Goal: Information Seeking & Learning: Learn about a topic

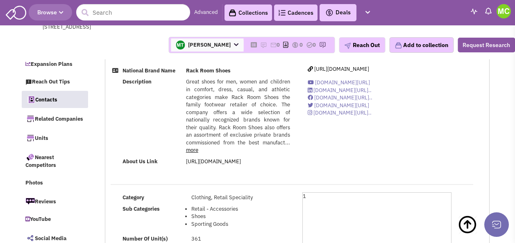
select select
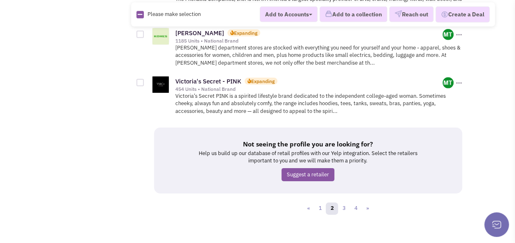
scroll to position [1198, 0]
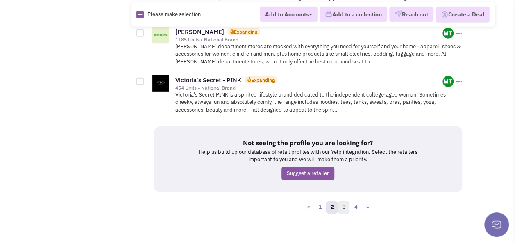
click at [346, 202] on link "3" at bounding box center [344, 208] width 12 height 12
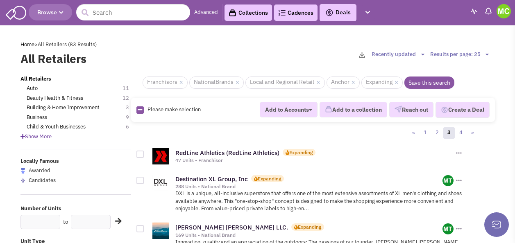
scroll to position [41, 0]
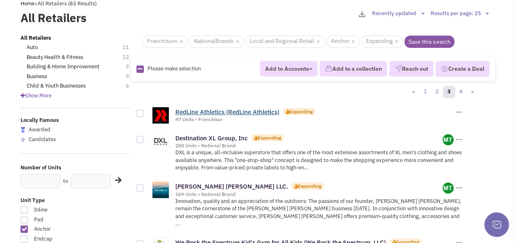
click at [199, 112] on link "RedLine Athletics (RedLine Athletics)" at bounding box center [227, 112] width 104 height 8
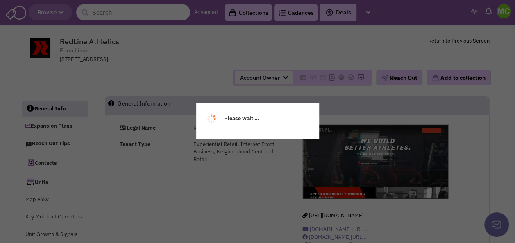
select select
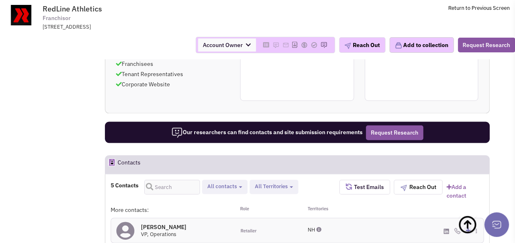
scroll to position [574, 0]
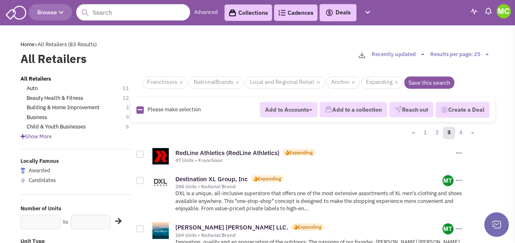
scroll to position [41, 0]
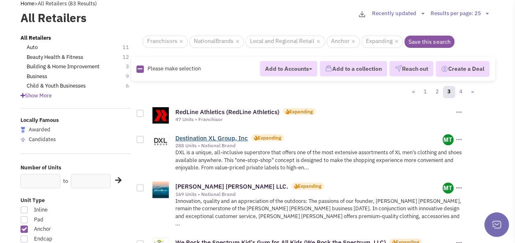
click at [234, 136] on link "Destination XL Group, Inc" at bounding box center [211, 138] width 73 height 8
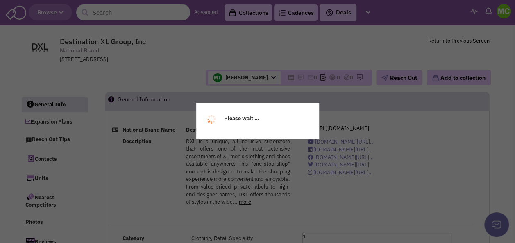
select select
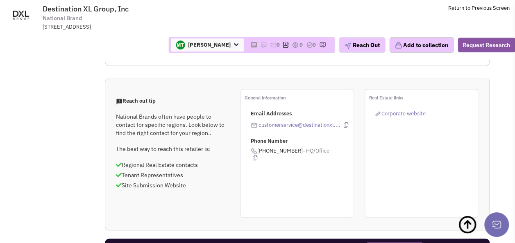
scroll to position [615, 0]
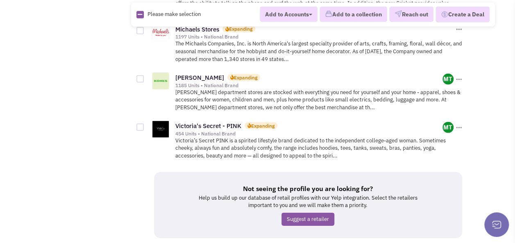
scroll to position [1198, 0]
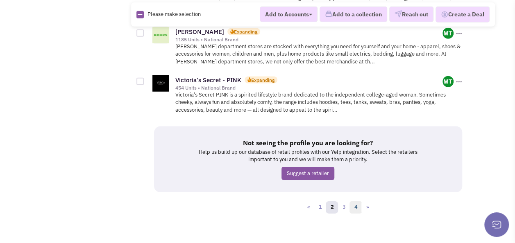
click at [353, 202] on link "4" at bounding box center [356, 208] width 12 height 12
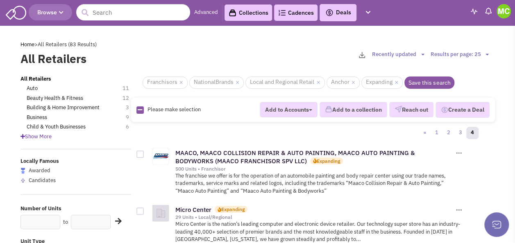
click at [466, 41] on div "Home > All Retailers (83 Results)" at bounding box center [257, 45] width 485 height 8
click at [469, 34] on div "Please wait ... Please wait ..." at bounding box center [257, 33] width 474 height 8
click at [207, 12] on link "Advanced" at bounding box center [206, 13] width 24 height 8
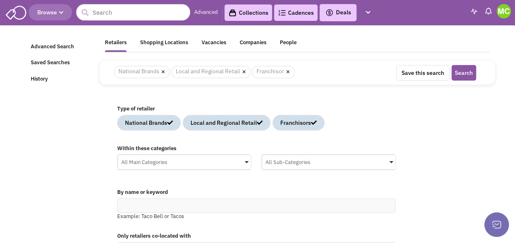
click at [211, 13] on link "Advanced" at bounding box center [206, 13] width 24 height 8
click at [54, 47] on link "Advanced Search" at bounding box center [60, 47] width 68 height 16
click at [55, 11] on span "Browse" at bounding box center [50, 12] width 26 height 7
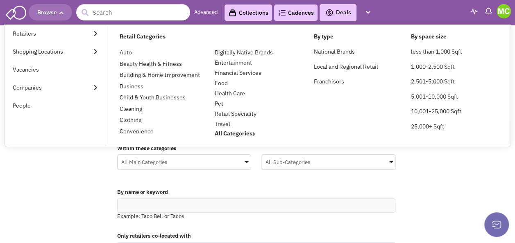
click at [20, 19] on img at bounding box center [16, 12] width 20 height 16
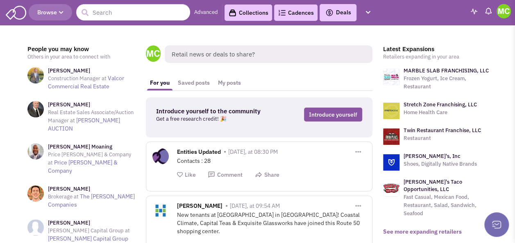
click at [409, 228] on link "See more expanding retailers" at bounding box center [422, 231] width 79 height 7
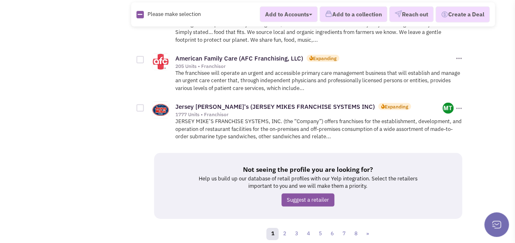
scroll to position [1162, 0]
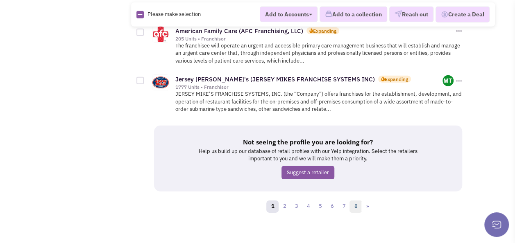
click at [353, 201] on link "8" at bounding box center [356, 207] width 12 height 12
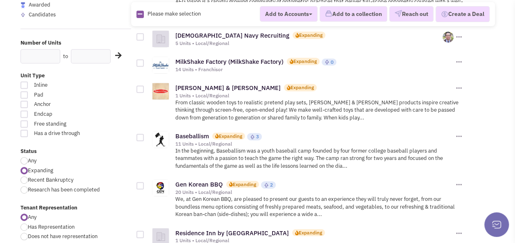
scroll to position [246, 0]
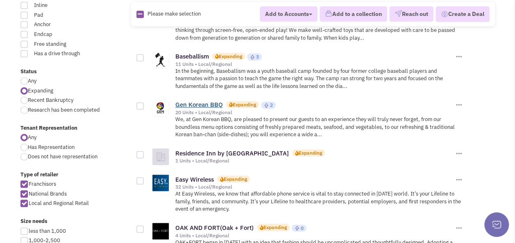
click at [188, 103] on link "Gen Korean BBQ" at bounding box center [199, 105] width 48 height 8
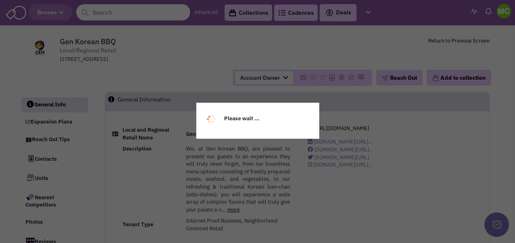
select select
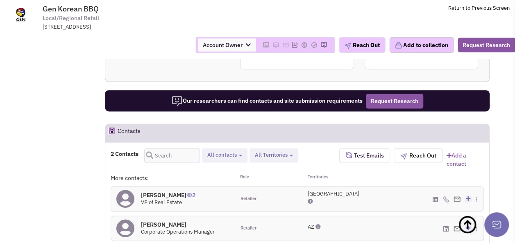
scroll to position [574, 0]
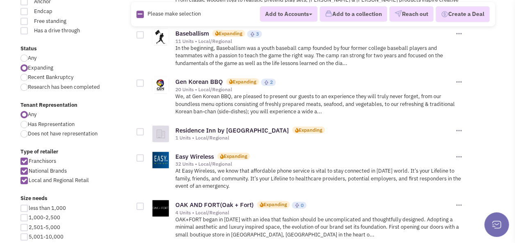
scroll to position [287, 0]
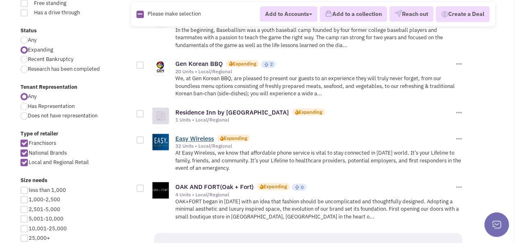
click at [204, 135] on link "Easy Wireless" at bounding box center [194, 139] width 39 height 8
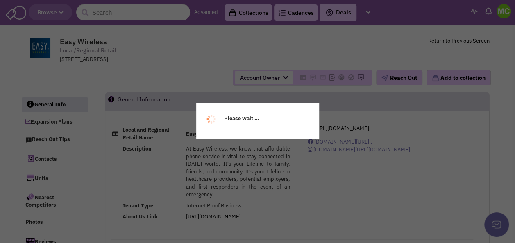
select select
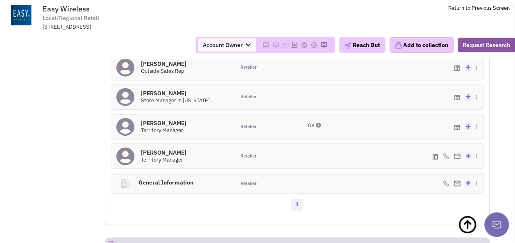
scroll to position [656, 0]
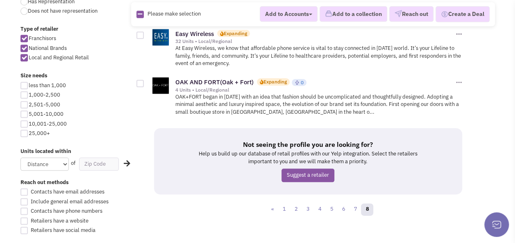
scroll to position [410, 0]
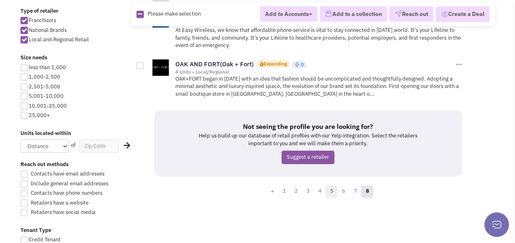
click at [329, 186] on link "5" at bounding box center [331, 192] width 12 height 12
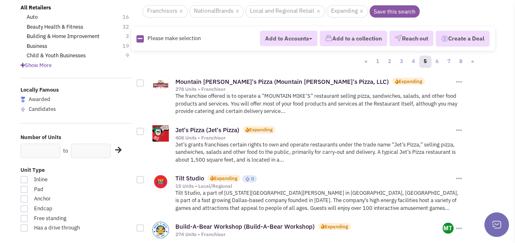
scroll to position [82, 0]
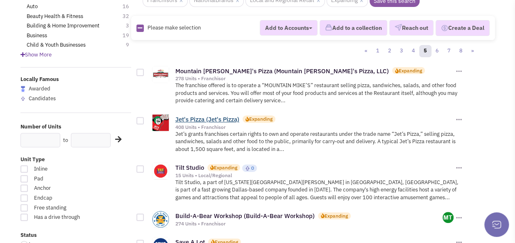
click at [216, 118] on link "Jet's Pizza (Jet's Pizza)" at bounding box center [207, 120] width 64 height 8
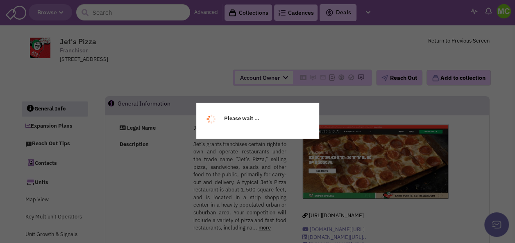
select select
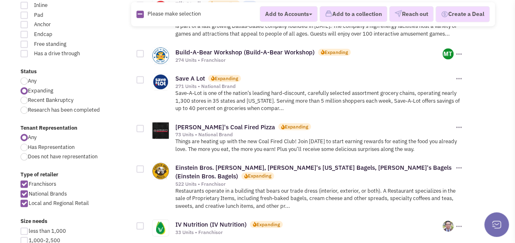
scroll to position [287, 0]
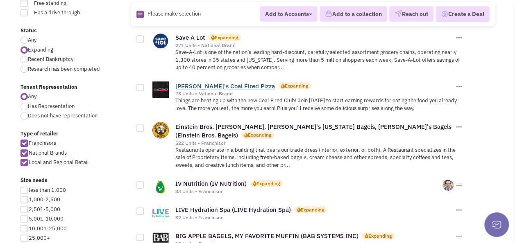
click at [196, 82] on link "[PERSON_NAME]'s Coal Fired Pizza" at bounding box center [225, 86] width 100 height 8
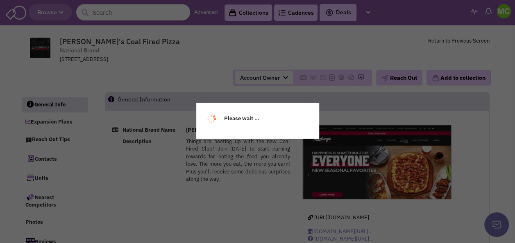
select select
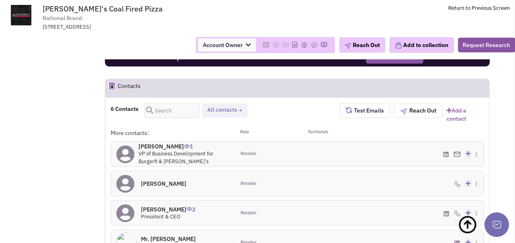
scroll to position [615, 0]
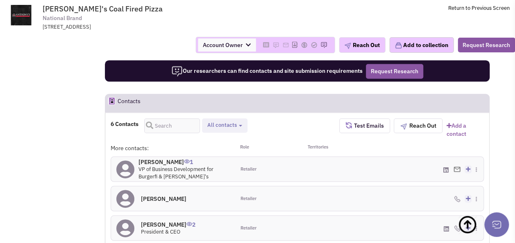
select select
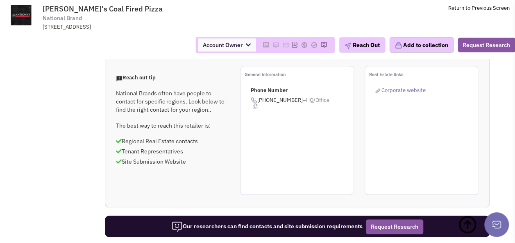
scroll to position [452, 0]
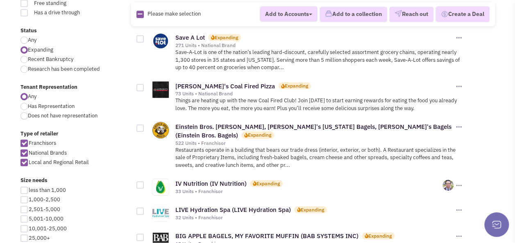
scroll to position [287, 0]
click at [204, 206] on link "LIVE Hydration Spa (LIVE Hydration Spa)" at bounding box center [233, 210] width 116 height 8
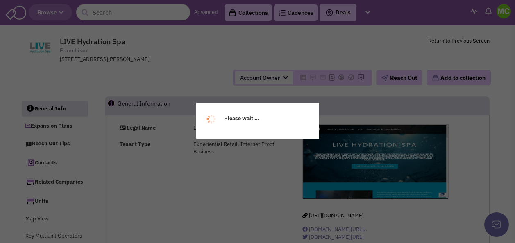
select select
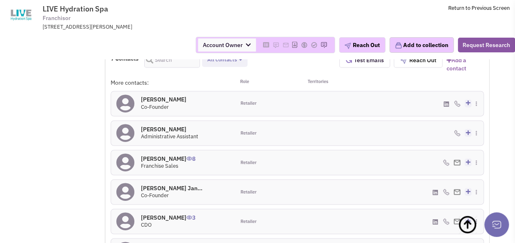
scroll to position [697, 0]
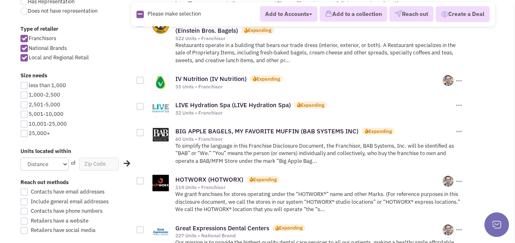
scroll to position [410, 0]
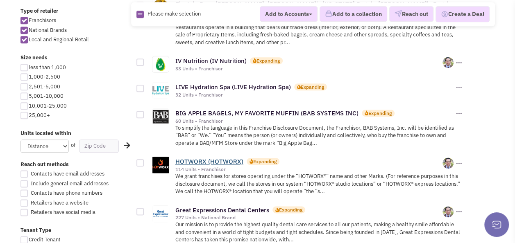
click at [219, 158] on link "HOTWORX (HOTWORX)" at bounding box center [209, 162] width 68 height 8
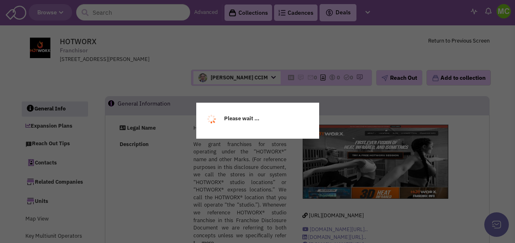
select select
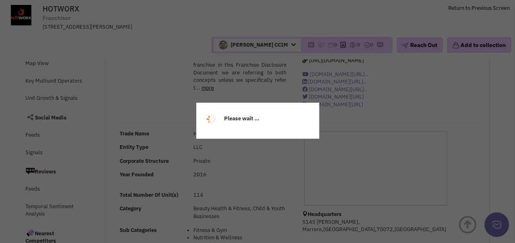
scroll to position [123, 0]
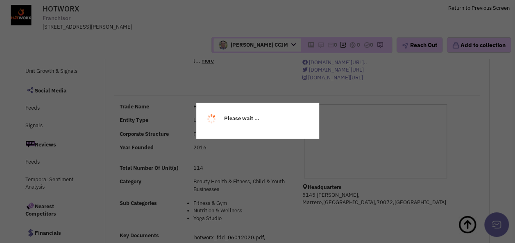
select select
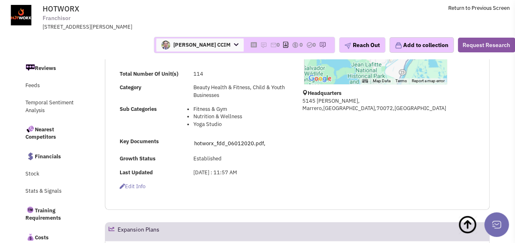
scroll to position [205, 0]
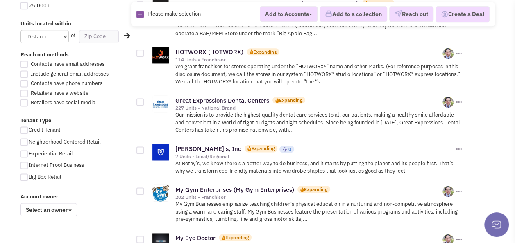
scroll to position [533, 0]
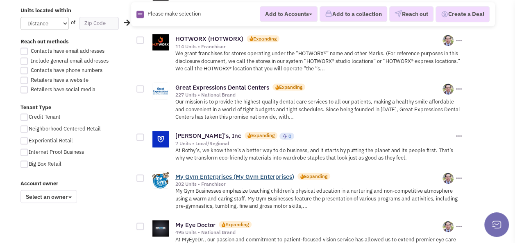
click at [224, 173] on link "My Gym Enterprises (My Gym Enterprises)" at bounding box center [234, 177] width 119 height 8
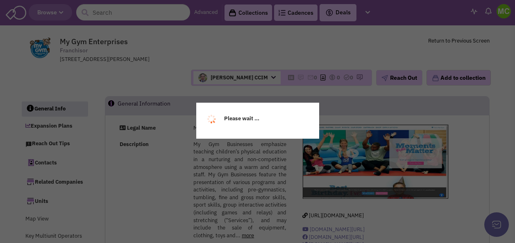
select select
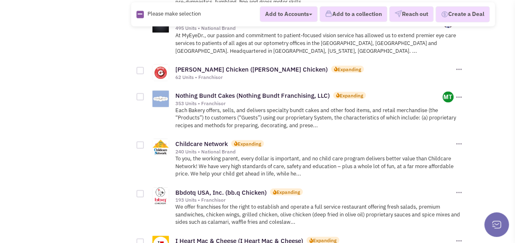
scroll to position [738, 0]
click at [216, 139] on link "Childcare Network" at bounding box center [201, 143] width 52 height 8
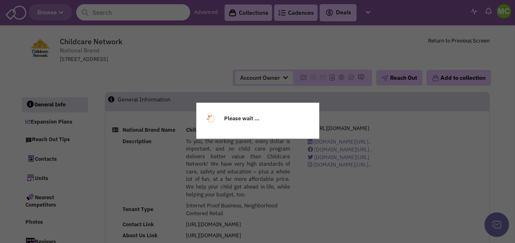
select select
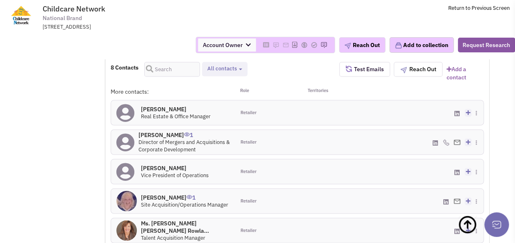
scroll to position [656, 0]
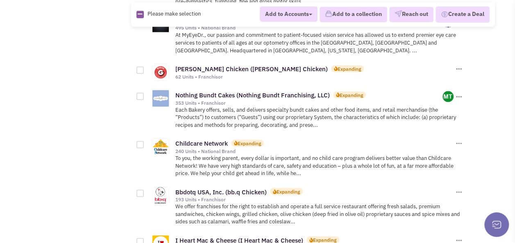
scroll to position [779, 0]
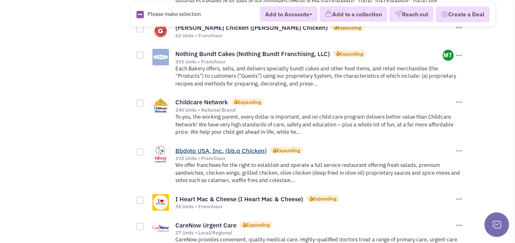
click at [220, 147] on link "Bbdotq USA, Inc. (bb.q Chicken)" at bounding box center [220, 151] width 91 height 8
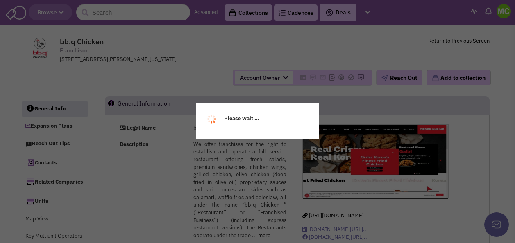
select select
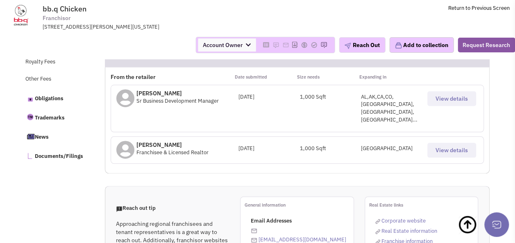
scroll to position [410, 0]
